Goal: Download file/media

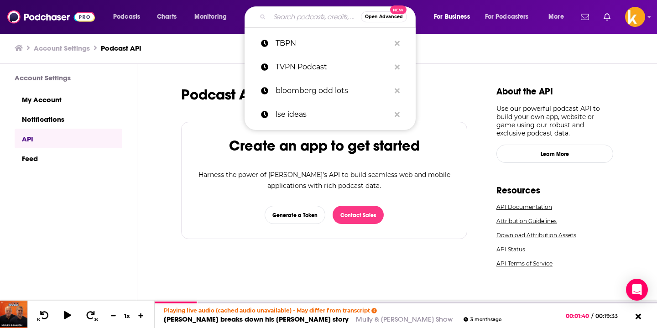
click at [313, 16] on input "Search podcasts, credits, & more..." at bounding box center [315, 17] width 91 height 15
paste input "KIVVITNY1$"
type input "KIVVITNY1$"
click at [173, 89] on div "Podcast API Create an app to get started Harness the power of Podchaser’s API t…" at bounding box center [397, 196] width 520 height 265
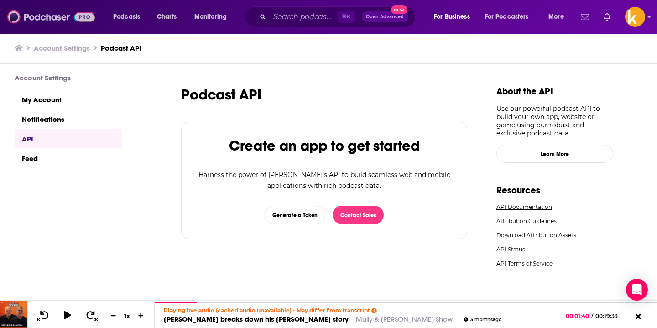
click at [50, 10] on img at bounding box center [51, 16] width 88 height 17
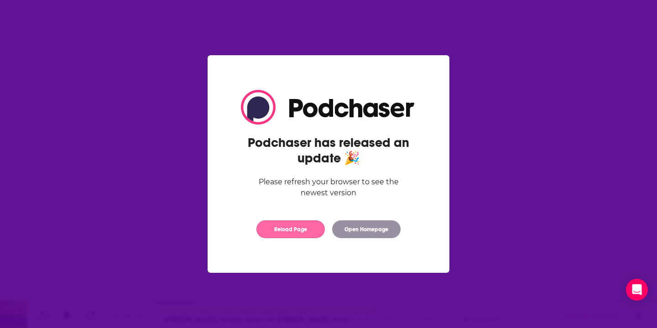
click at [303, 227] on button "Reload Page" at bounding box center [291, 230] width 68 height 18
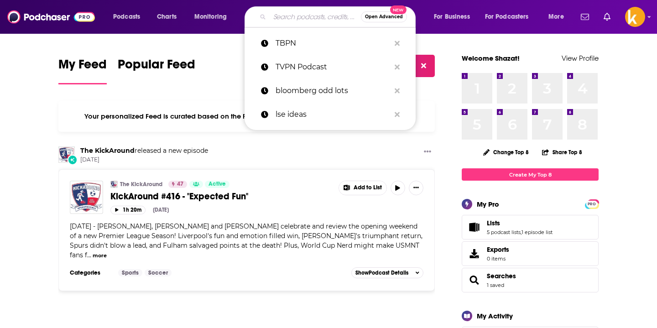
click at [283, 19] on input "Search podcasts, credits, & more..." at bounding box center [315, 17] width 91 height 15
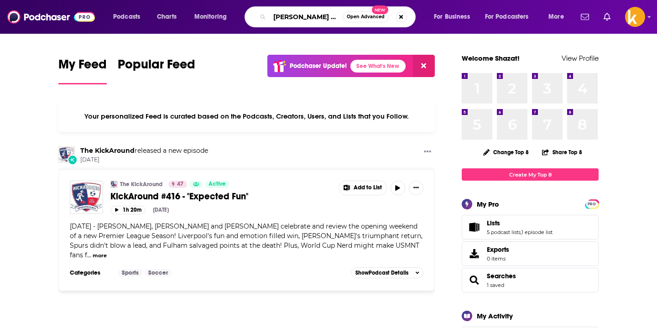
scroll to position [0, 3]
type input "[PERSON_NAME]"
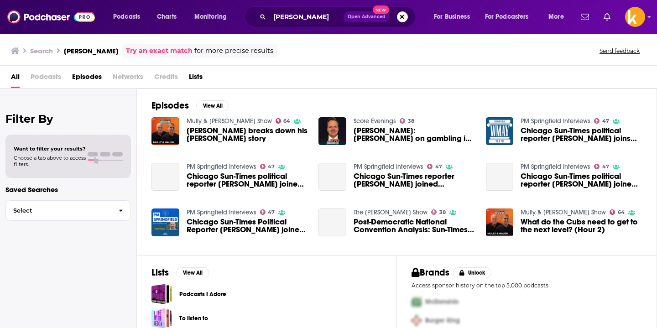
click at [221, 133] on span "[PERSON_NAME] breaks down his [PERSON_NAME] story" at bounding box center [247, 135] width 121 height 16
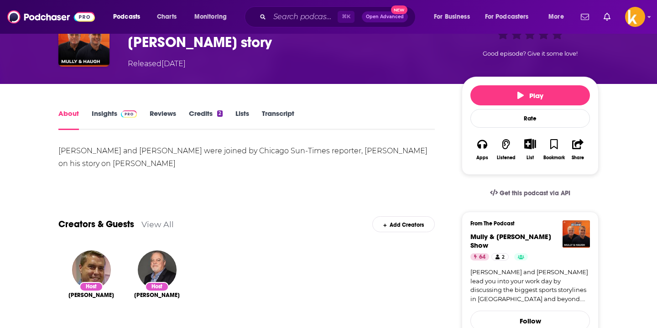
scroll to position [65, 0]
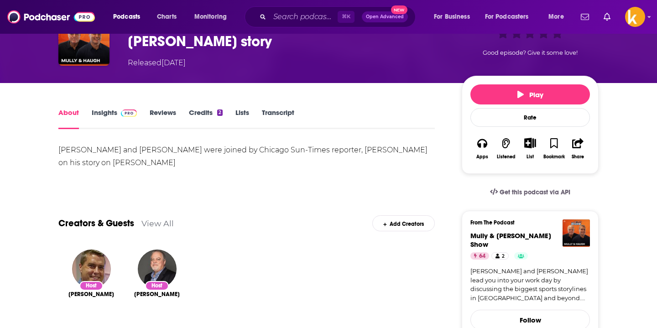
click at [508, 193] on span "Get this podcast via API" at bounding box center [535, 193] width 71 height 8
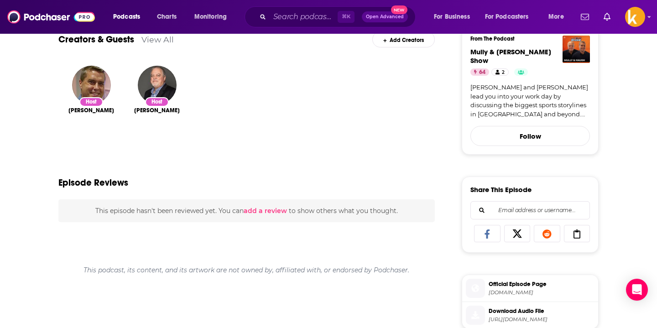
scroll to position [323, 0]
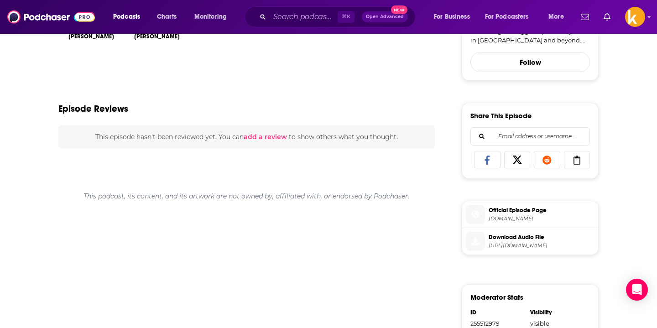
click at [536, 233] on span "Download Audio File" at bounding box center [542, 237] width 106 height 8
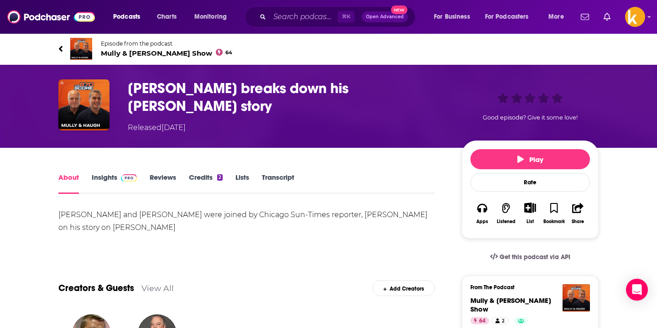
click at [165, 88] on h1 "[PERSON_NAME] breaks down his [PERSON_NAME] story" at bounding box center [288, 97] width 320 height 36
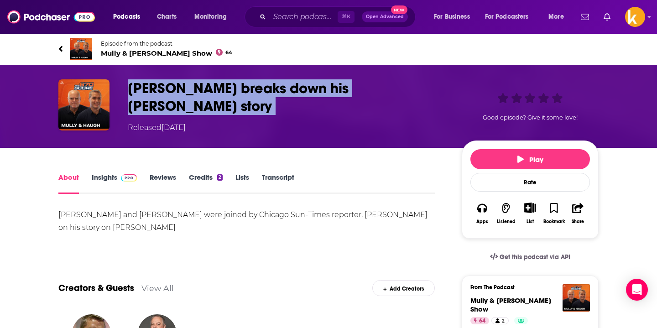
click at [165, 88] on h1 "[PERSON_NAME] breaks down his [PERSON_NAME] story" at bounding box center [288, 97] width 320 height 36
copy h1 "[PERSON_NAME] breaks down his [PERSON_NAME] story"
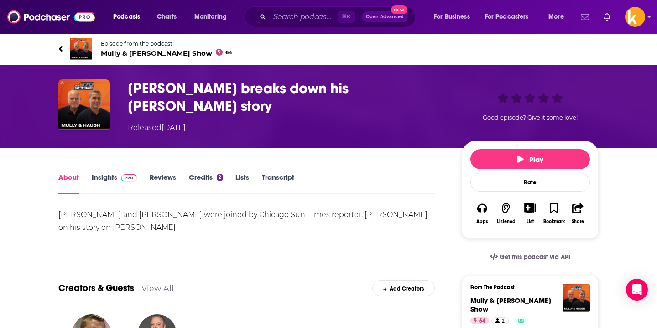
drag, startPoint x: 210, startPoint y: 110, endPoint x: 126, endPoint y: 88, distance: 87.1
click at [126, 88] on div "[PERSON_NAME] breaks down his [PERSON_NAME] story Released [DATE] Good episode?…" at bounding box center [328, 106] width 541 height 54
copy h1 "[PERSON_NAME] breaks down his [PERSON_NAME] story"
